Goal: Information Seeking & Learning: Learn about a topic

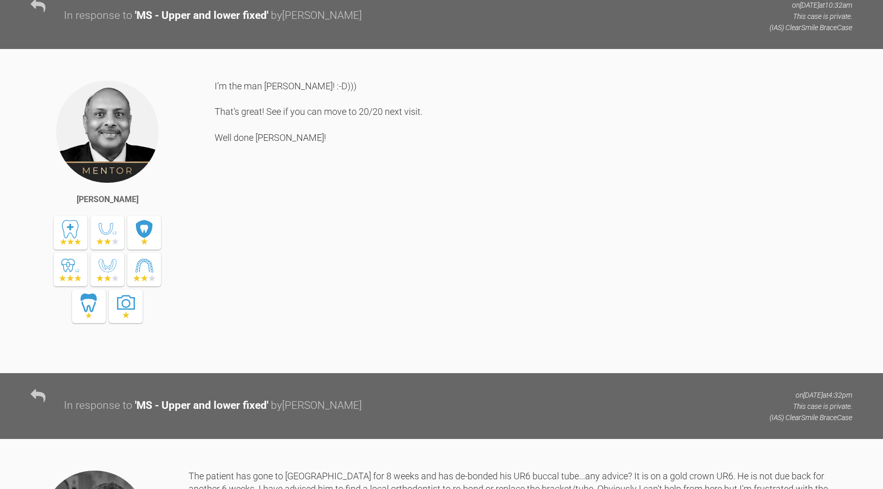
scroll to position [10813, 0]
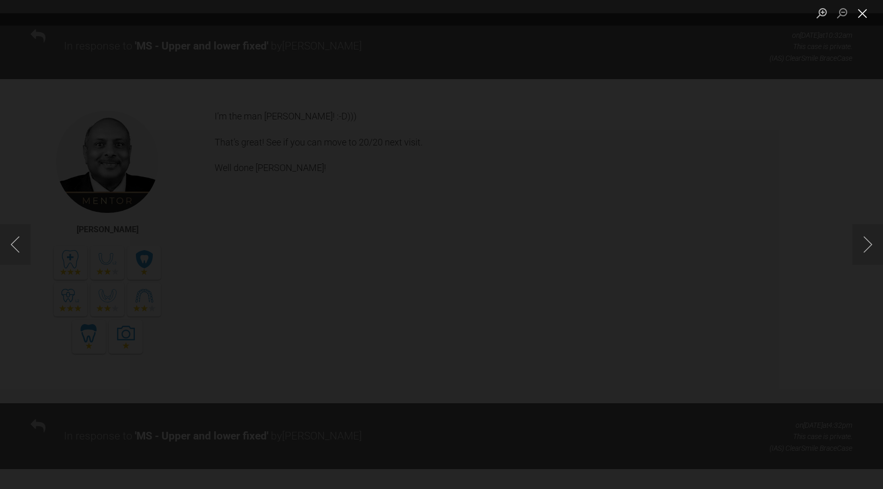
click at [861, 17] on button "Close lightbox" at bounding box center [862, 13] width 20 height 18
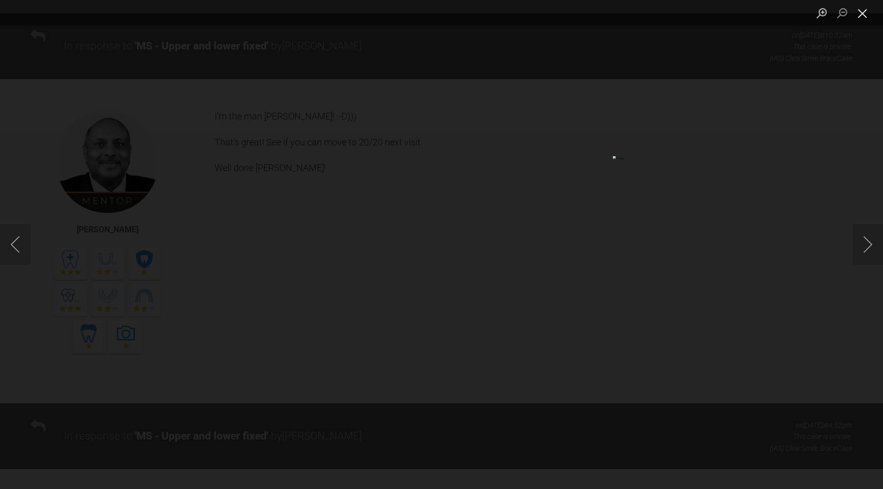
click at [858, 10] on button "Close lightbox" at bounding box center [862, 13] width 20 height 18
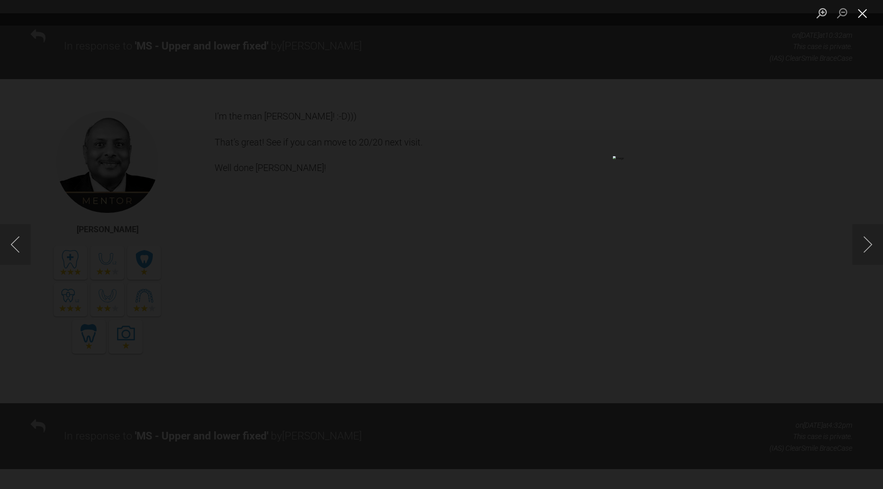
click at [862, 17] on button "Close lightbox" at bounding box center [862, 13] width 20 height 18
